Goal: Navigation & Orientation: Find specific page/section

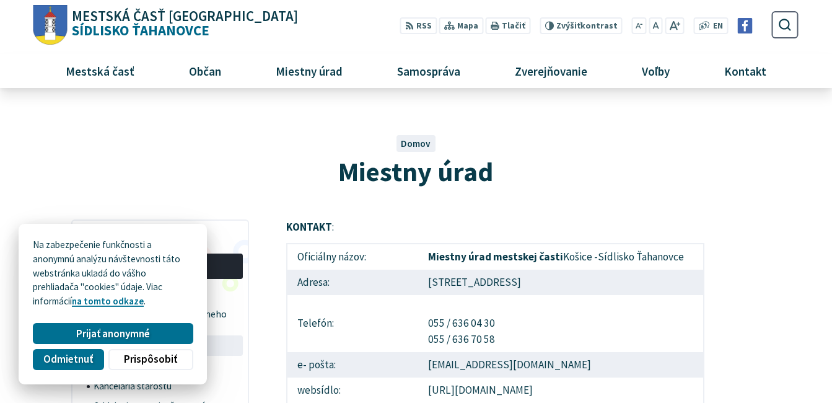
click at [80, 354] on span "Odmietnuť" at bounding box center [68, 358] width 50 height 13
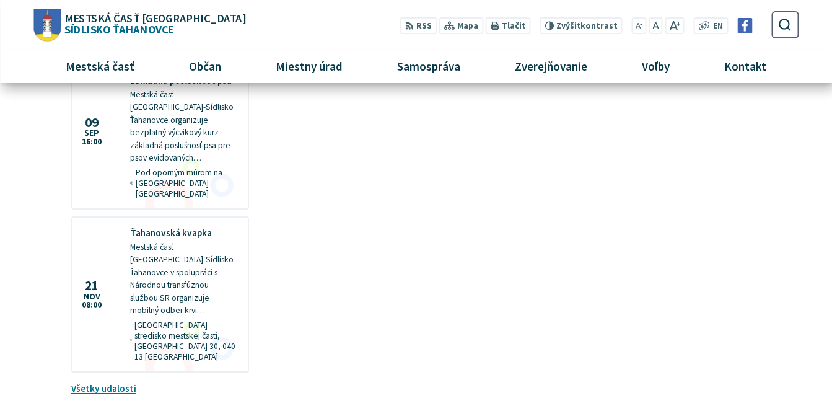
scroll to position [1451, 0]
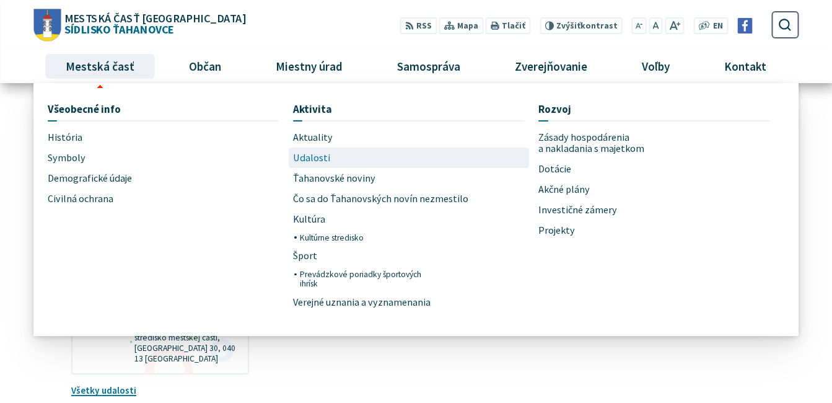
click at [297, 152] on span "Udalosti" at bounding box center [311, 157] width 37 height 20
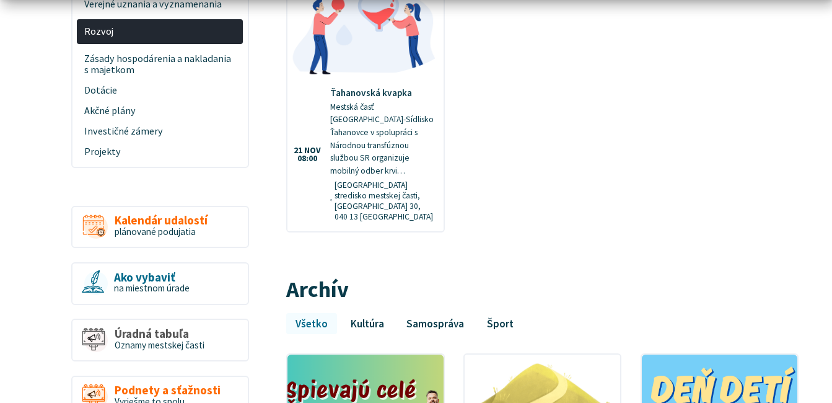
scroll to position [619, 0]
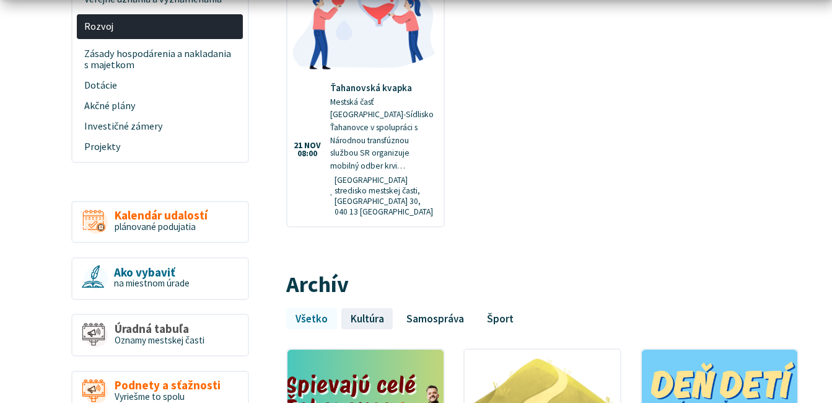
click at [370, 308] on link "Kultúra" at bounding box center [366, 318] width 51 height 21
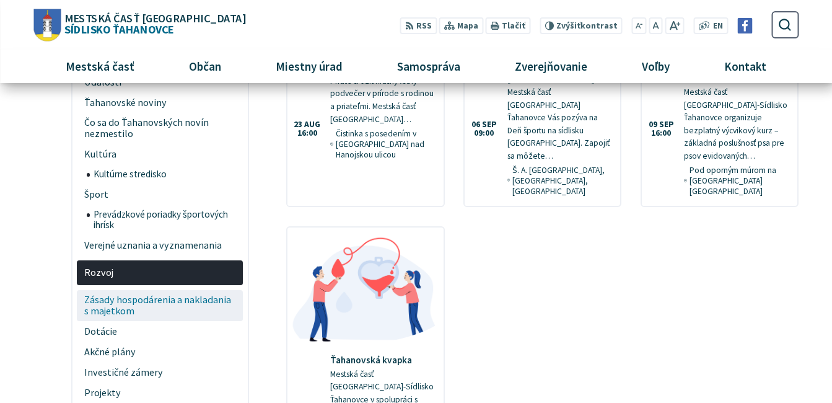
scroll to position [124, 0]
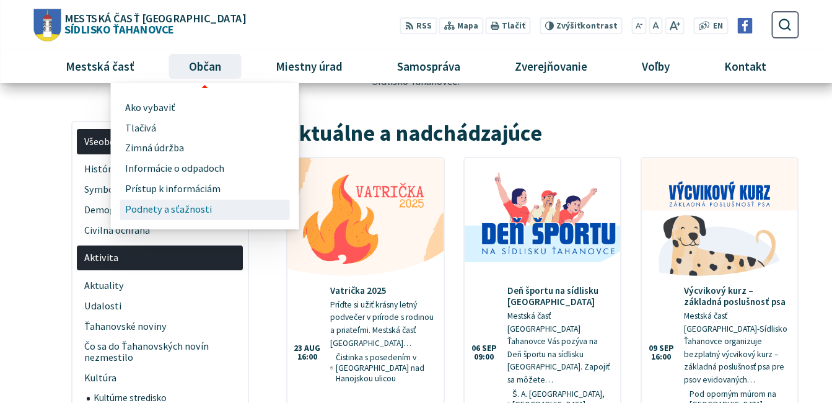
click at [144, 209] on span "Podnety a sťažnosti" at bounding box center [168, 209] width 87 height 20
